Goal: Check status: Check status

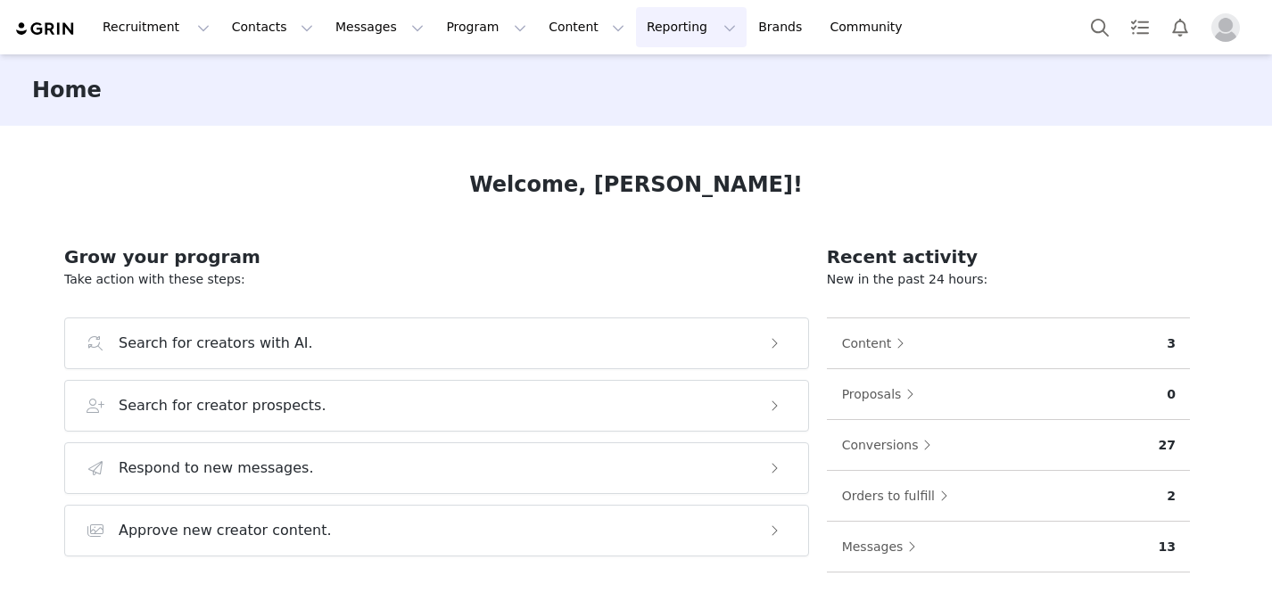
click at [636, 32] on button "Reporting Reporting" at bounding box center [691, 27] width 111 height 40
click at [620, 79] on p "Dashboard" at bounding box center [639, 79] width 68 height 19
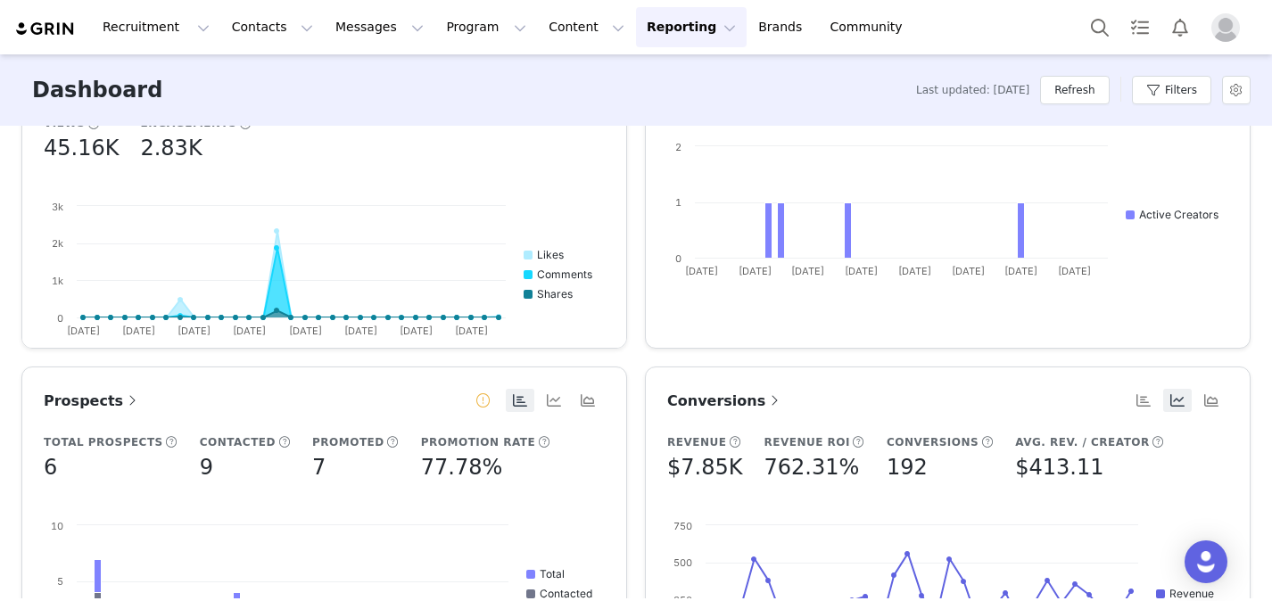
scroll to position [553, 0]
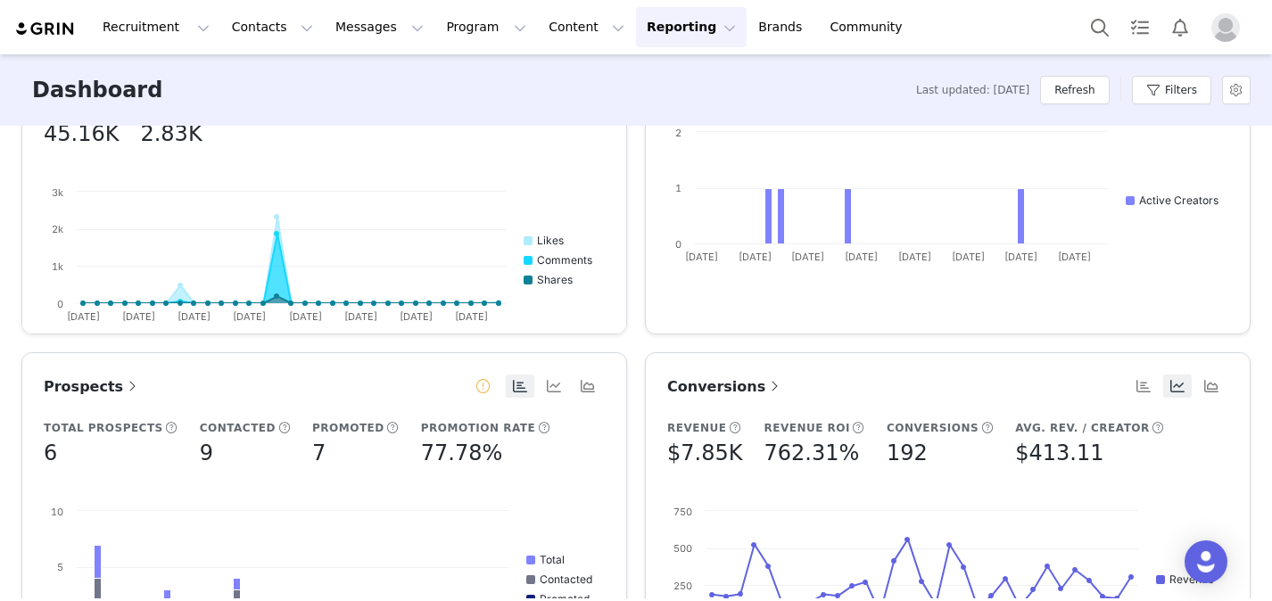
click at [692, 386] on span "Conversions" at bounding box center [725, 386] width 116 height 17
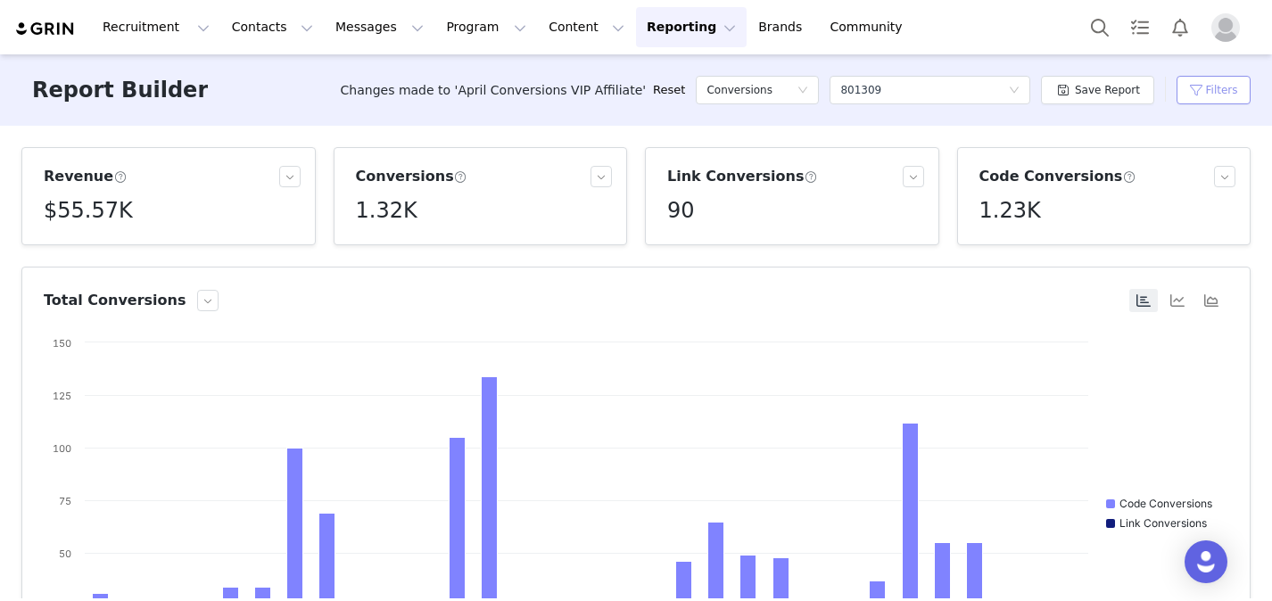
click at [1224, 95] on button "Filters" at bounding box center [1213, 90] width 74 height 29
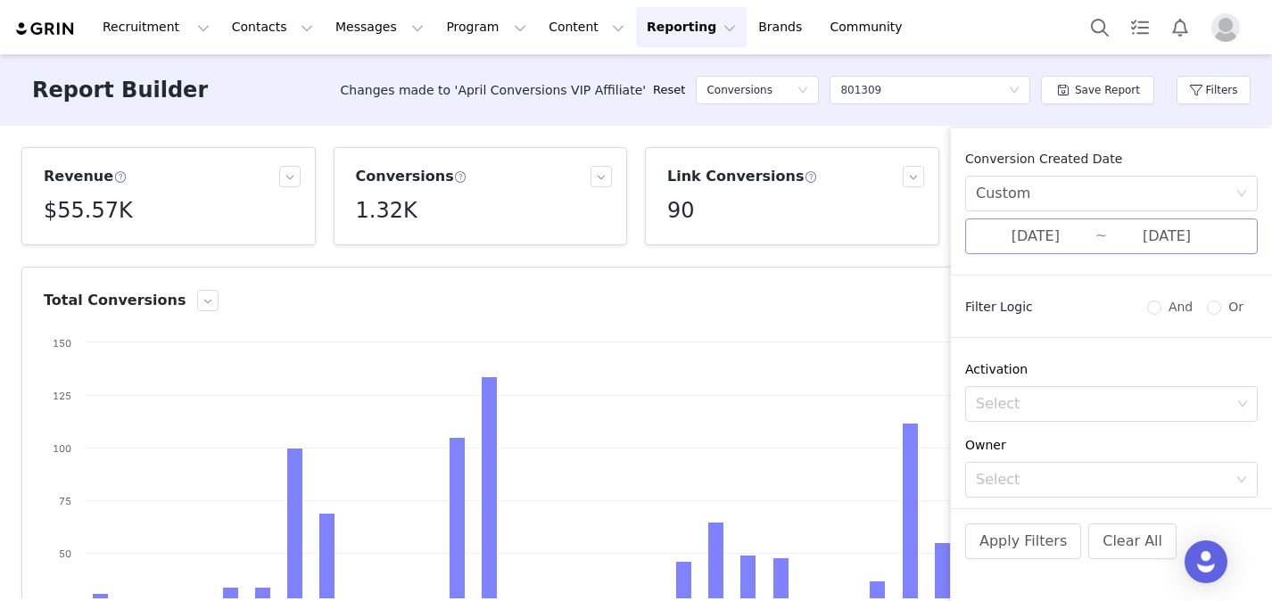
click at [1085, 241] on input "[DATE]" at bounding box center [1034, 236] width 119 height 23
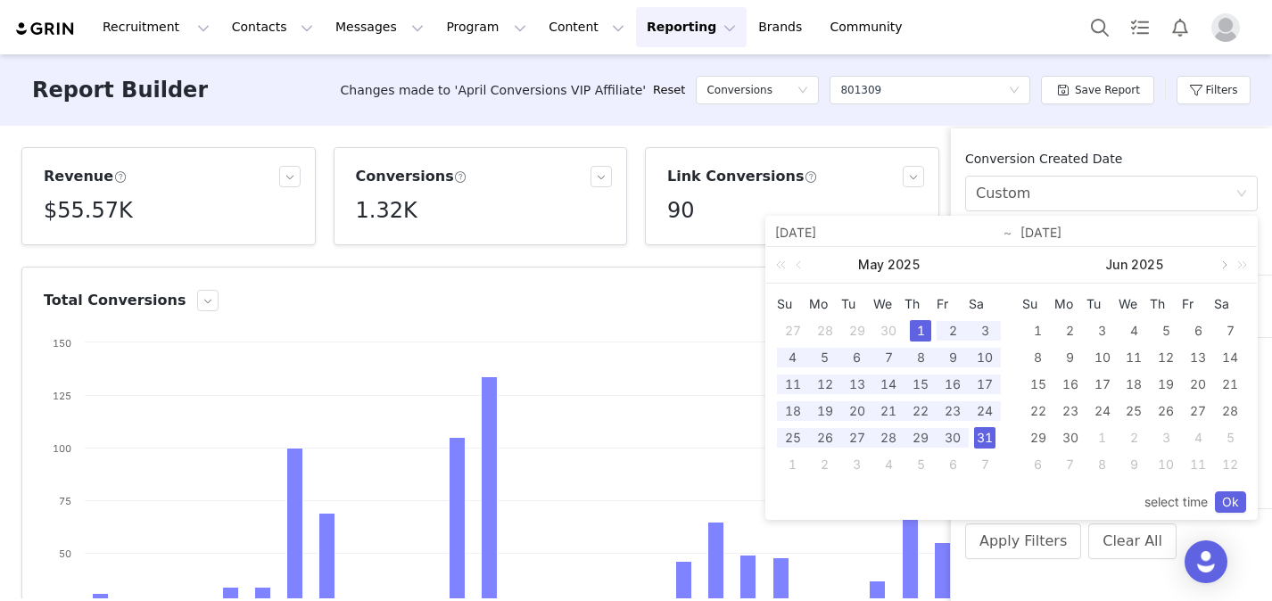
click at [1218, 259] on link at bounding box center [1222, 265] width 16 height 36
click at [1045, 267] on link at bounding box center [1045, 265] width 16 height 36
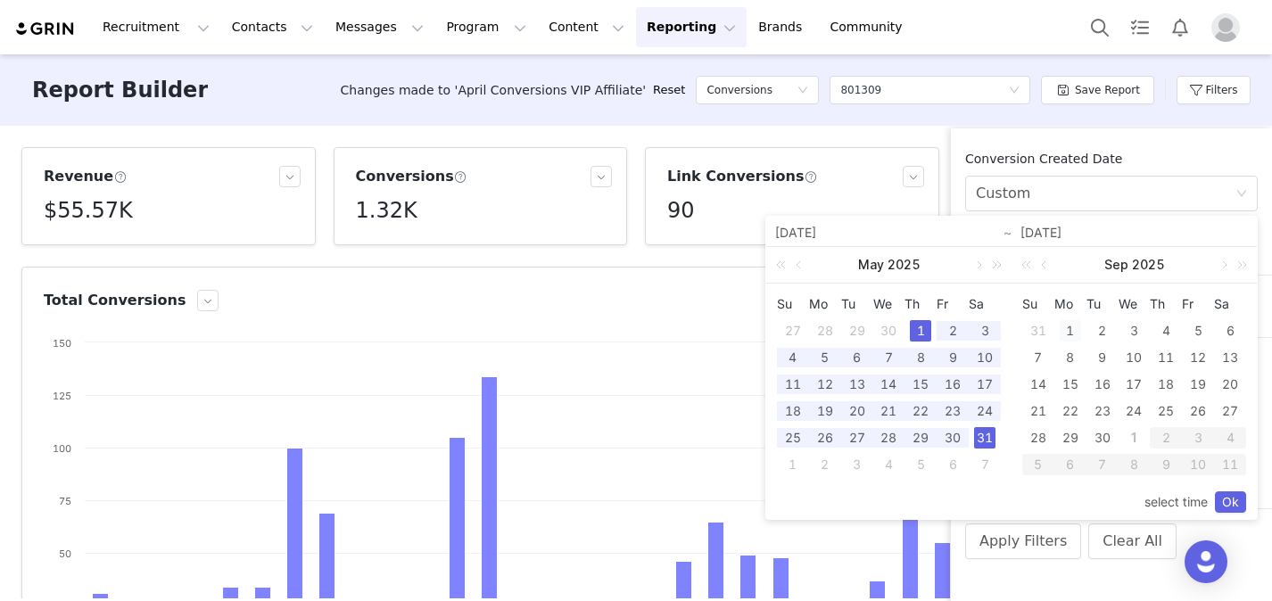
click at [1072, 330] on div "1" at bounding box center [1069, 330] width 21 height 21
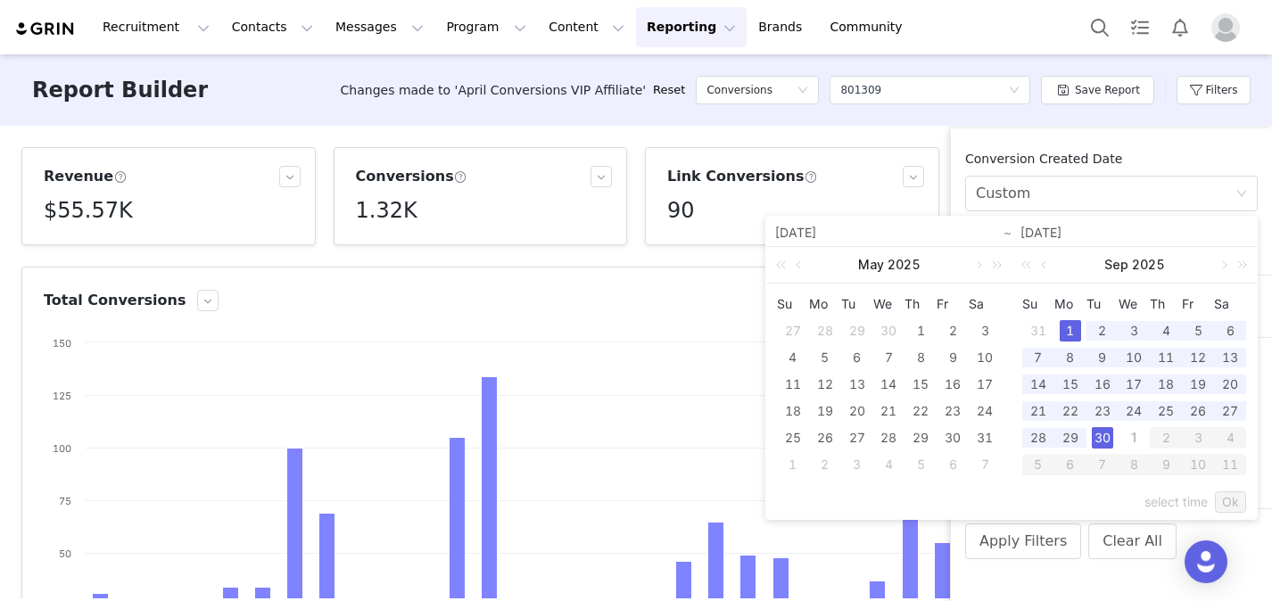
click at [1098, 440] on div "30" at bounding box center [1101, 437] width 21 height 21
type input "[DATE]"
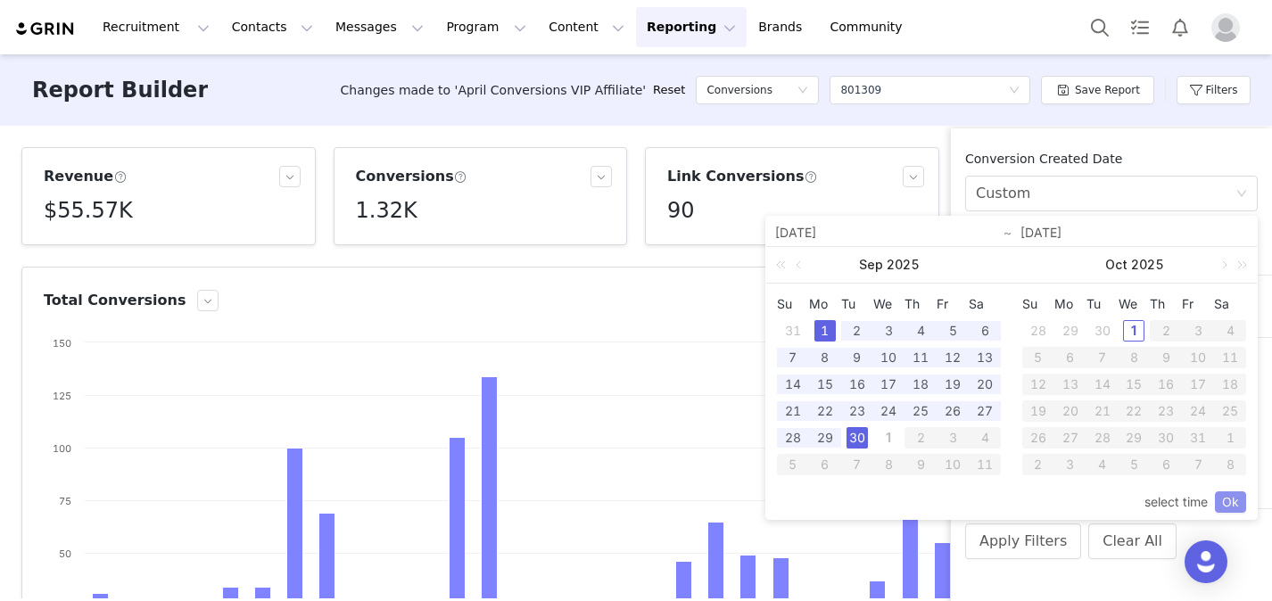
click at [1225, 498] on link "Ok" at bounding box center [1229, 501] width 31 height 21
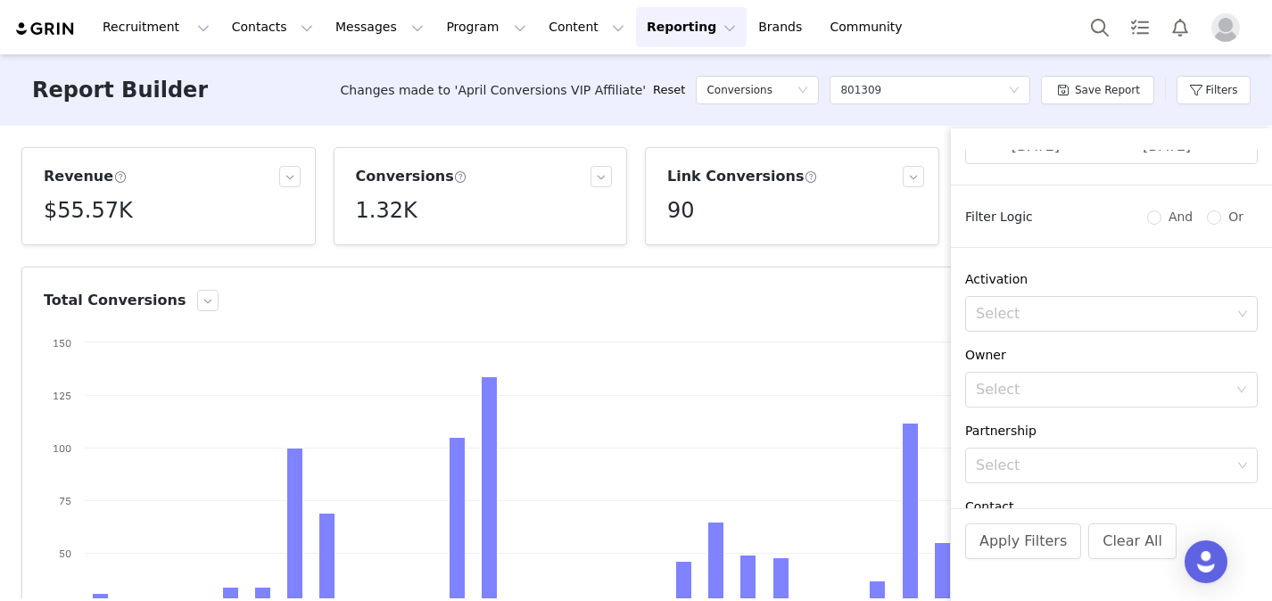
scroll to position [213, 0]
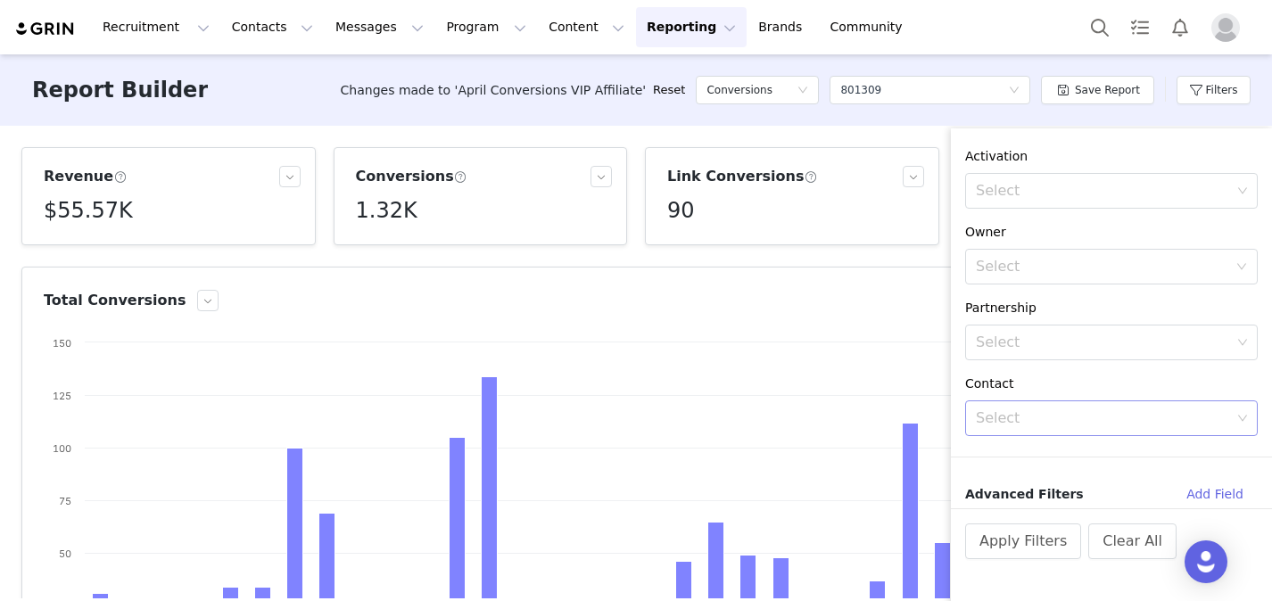
click at [1074, 411] on div "Select" at bounding box center [1102, 418] width 255 height 18
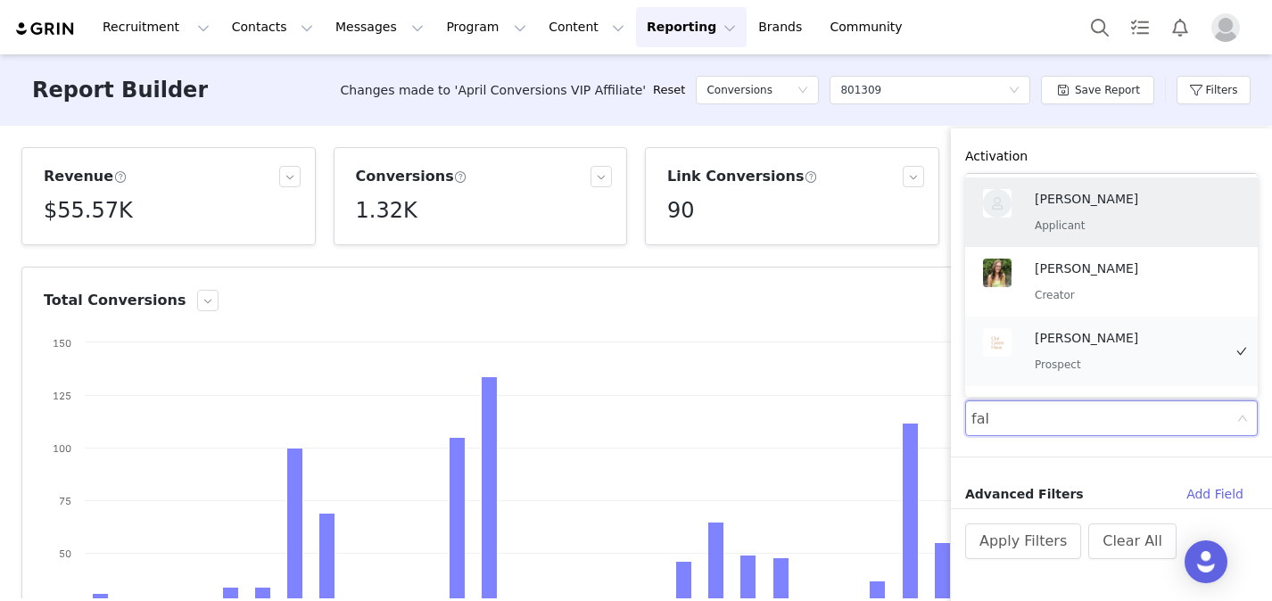
scroll to position [59, 0]
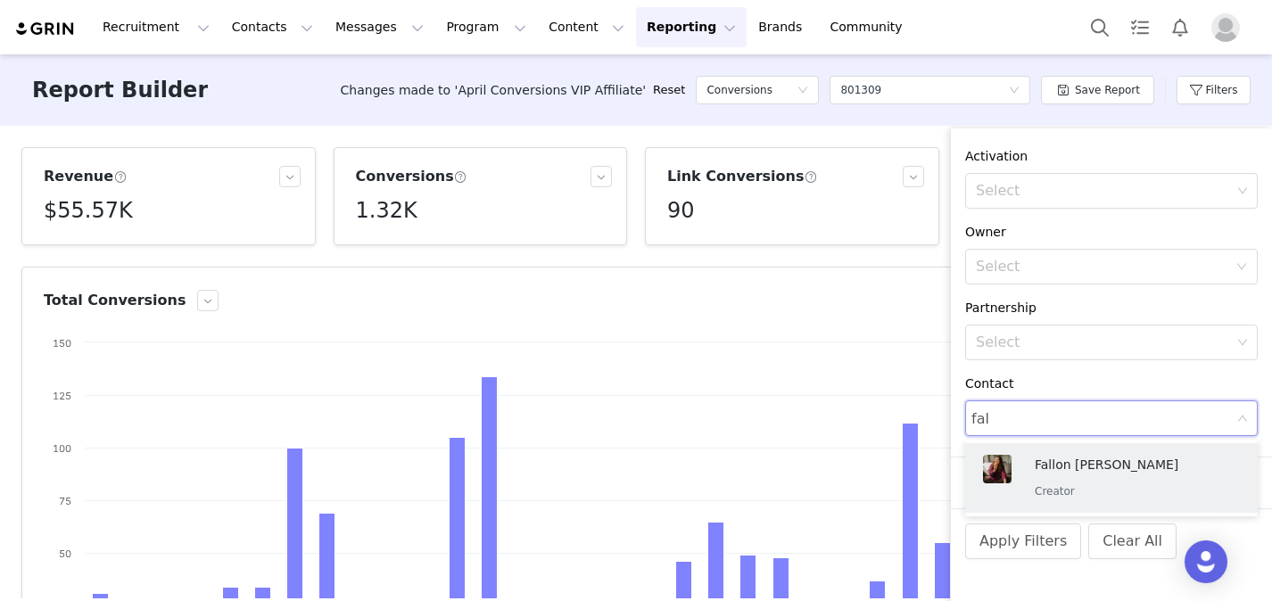
type input "fall"
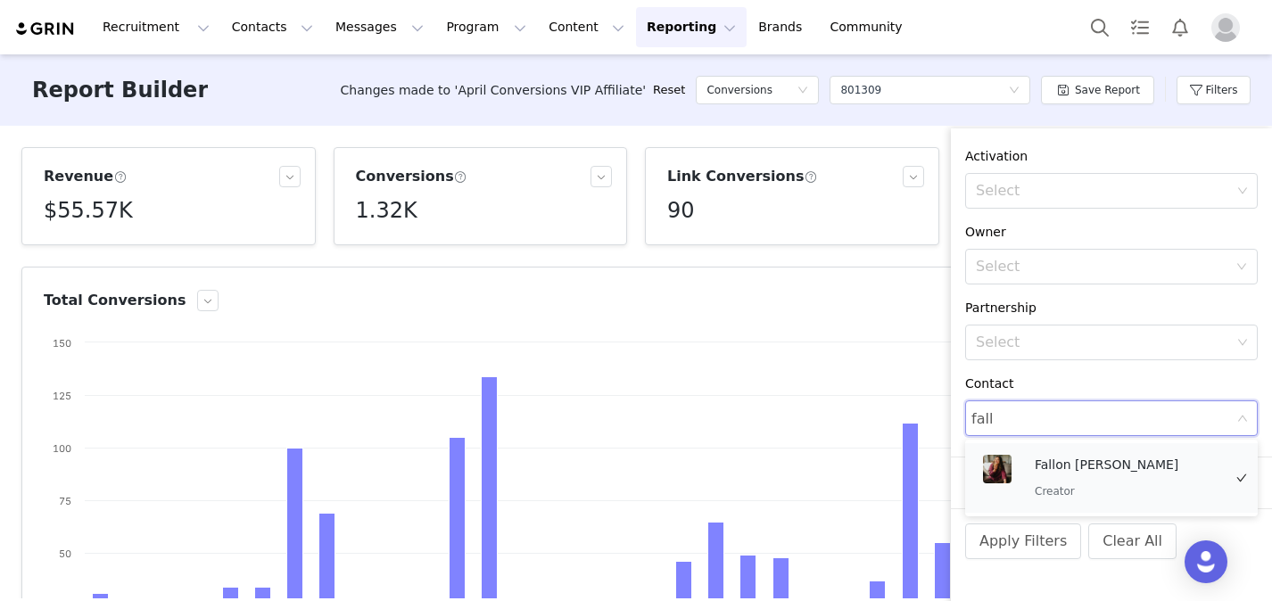
click at [1078, 475] on div "Fallon [PERSON_NAME] Creator" at bounding box center [1127, 478] width 187 height 46
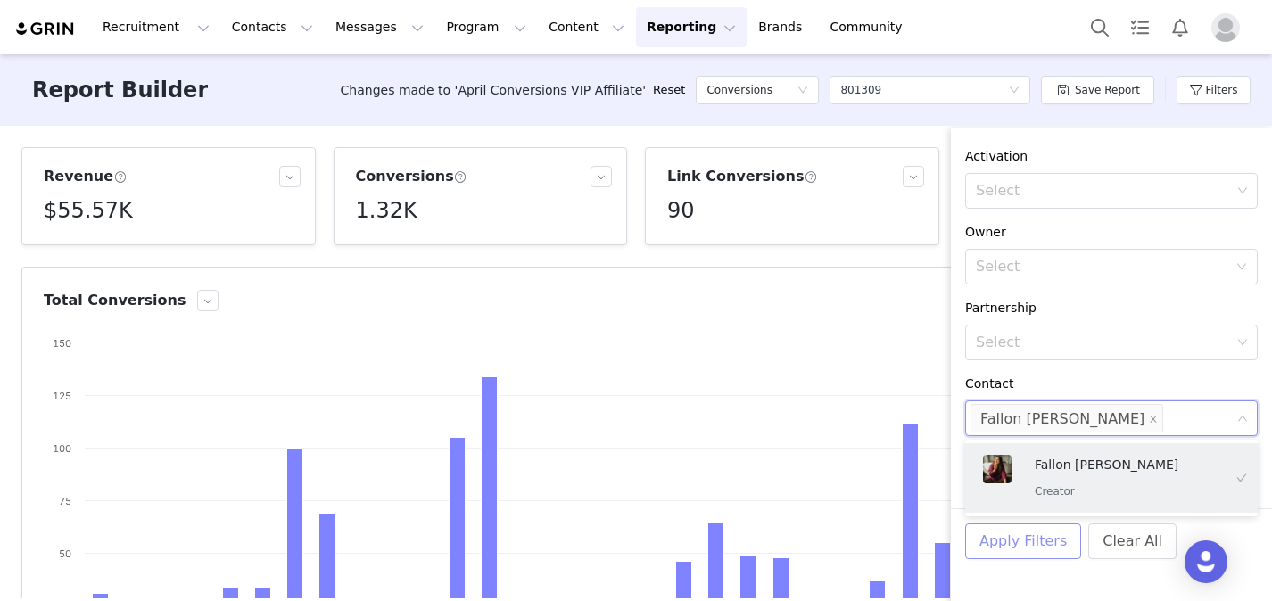
click at [1016, 555] on button "Apply Filters" at bounding box center [1023, 541] width 116 height 36
